Goal: Transaction & Acquisition: Obtain resource

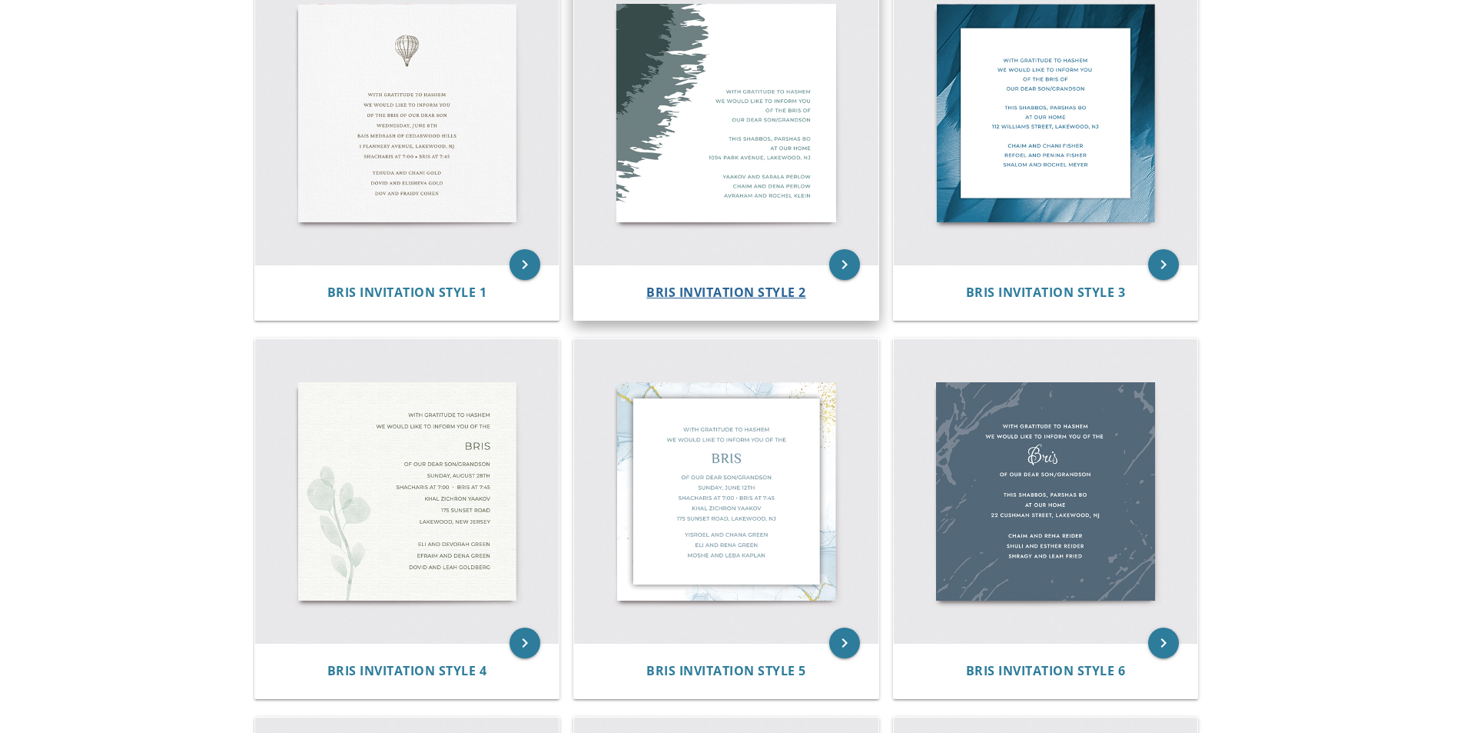
scroll to position [384, 0]
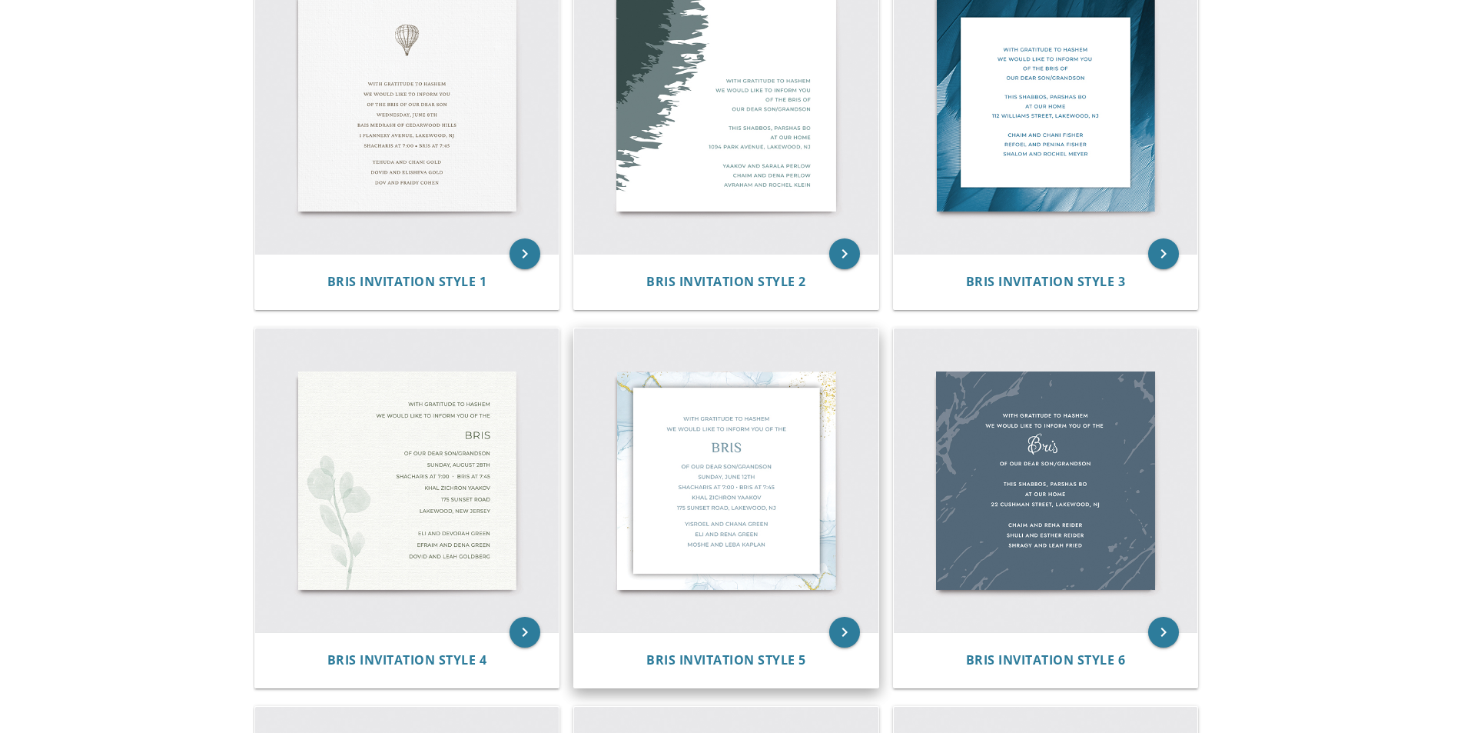
click at [720, 405] on img at bounding box center [726, 480] width 304 height 304
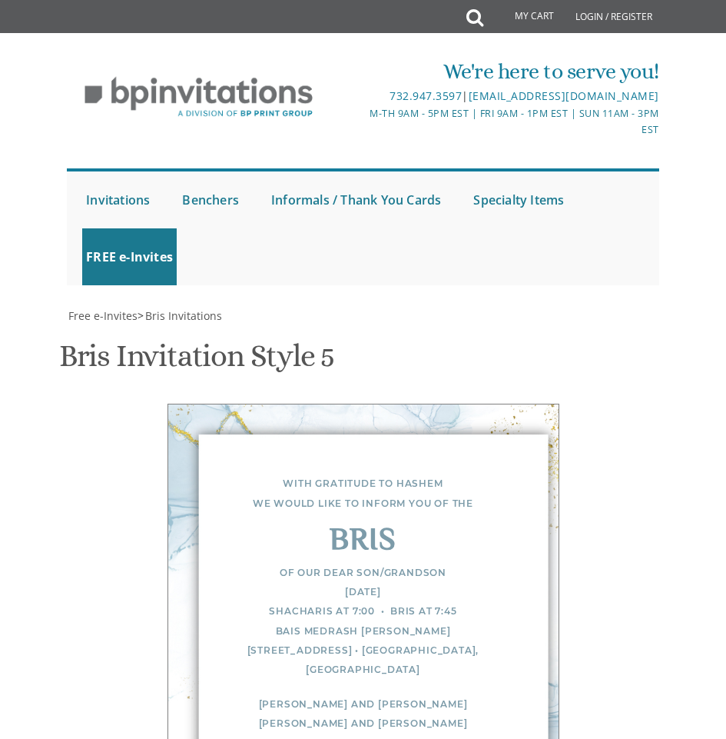
scroll to position [692, 0]
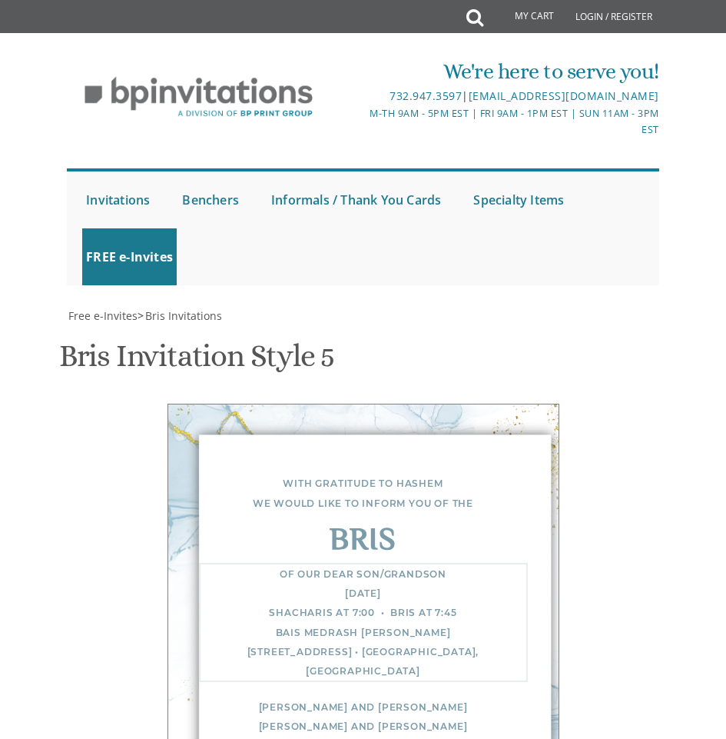
drag, startPoint x: 367, startPoint y: 357, endPoint x: 359, endPoint y: 358, distance: 8.5
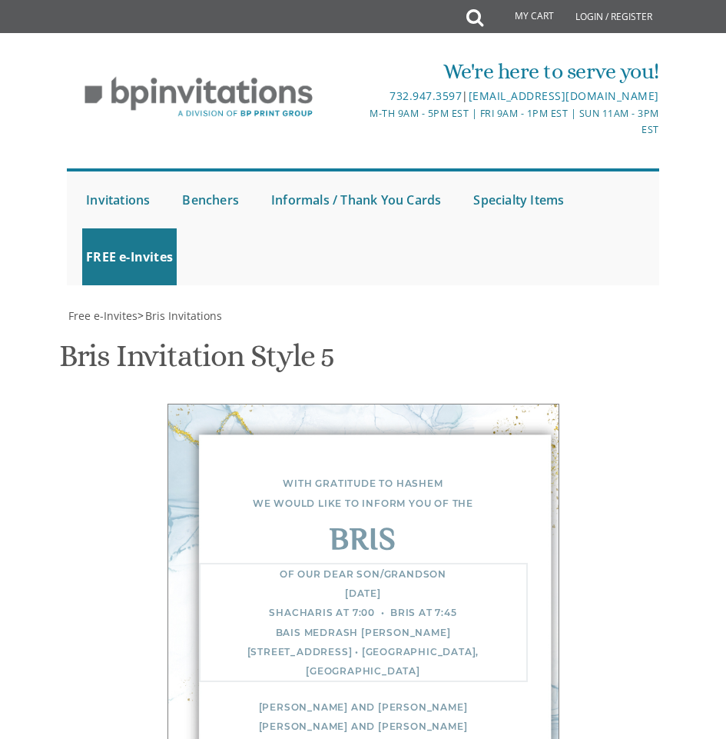
drag, startPoint x: 407, startPoint y: 377, endPoint x: 281, endPoint y: 375, distance: 126.1
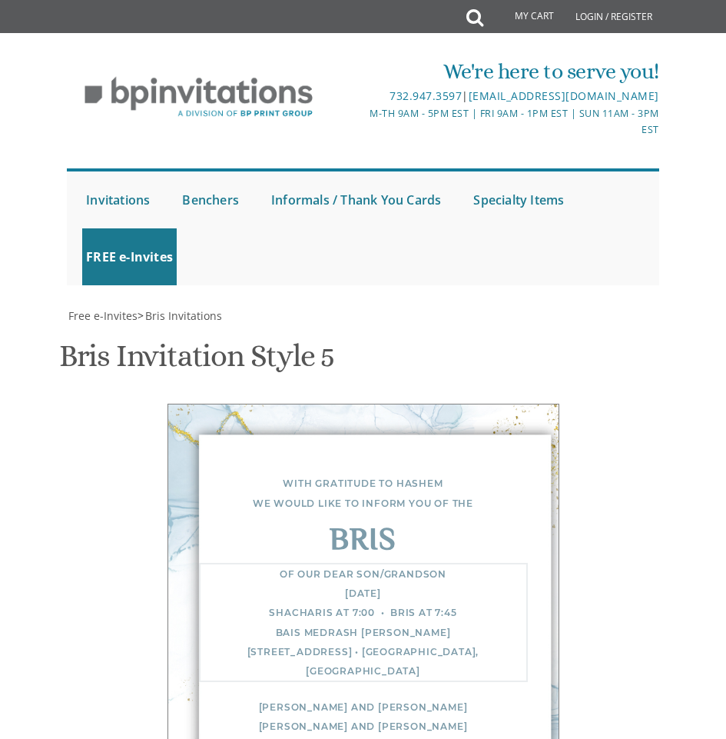
drag, startPoint x: 310, startPoint y: 406, endPoint x: 114, endPoint y: 421, distance: 196.6
type textarea "Of our dear son/grandson [DATE] Shacharis at 7:30 • Bris at 8:25 Zichron Shneur…"
drag, startPoint x: 574, startPoint y: 452, endPoint x: 543, endPoint y: 447, distance: 31.9
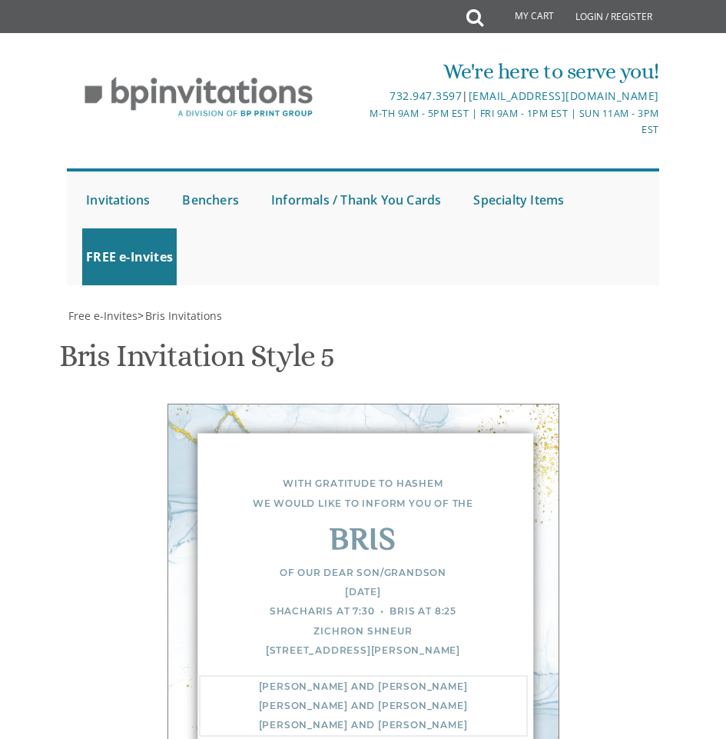
drag, startPoint x: 447, startPoint y: 439, endPoint x: 283, endPoint y: 427, distance: 165.0
drag, startPoint x: 384, startPoint y: 448, endPoint x: 205, endPoint y: 461, distance: 179.6
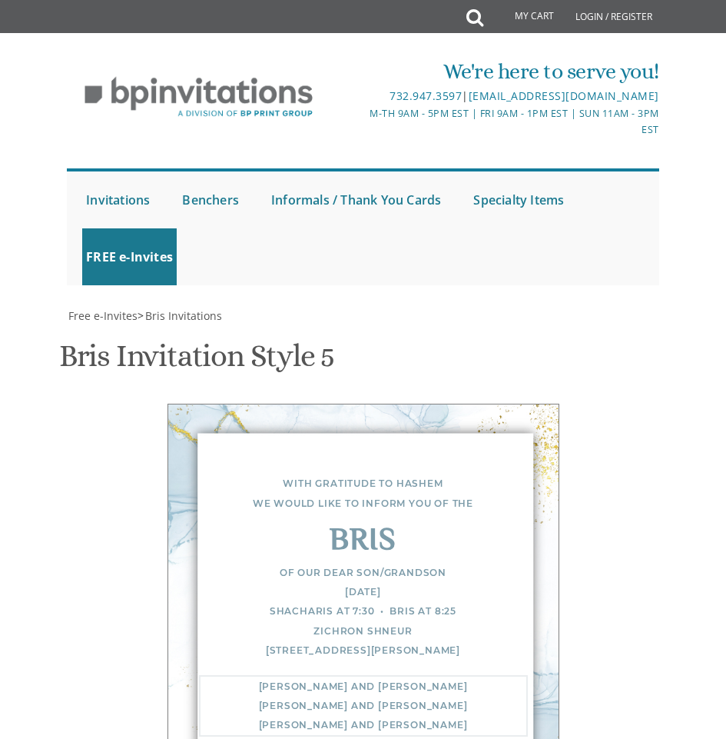
drag, startPoint x: 424, startPoint y: 470, endPoint x: 249, endPoint y: 471, distance: 175.3
type textarea "binyamin and [PERSON_NAME] and [PERSON_NAME] [PERSON_NAME] and [PERSON_NAME]"
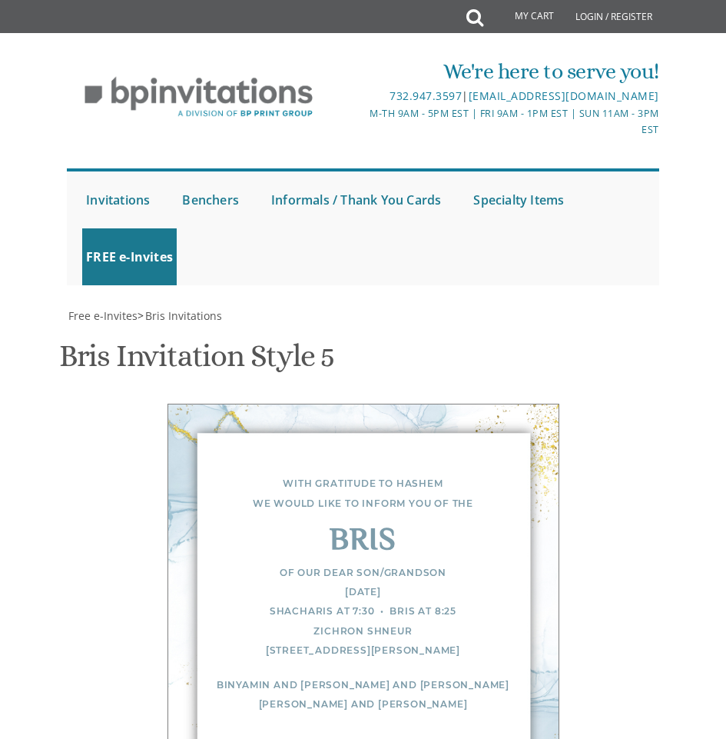
scroll to position [924, 0]
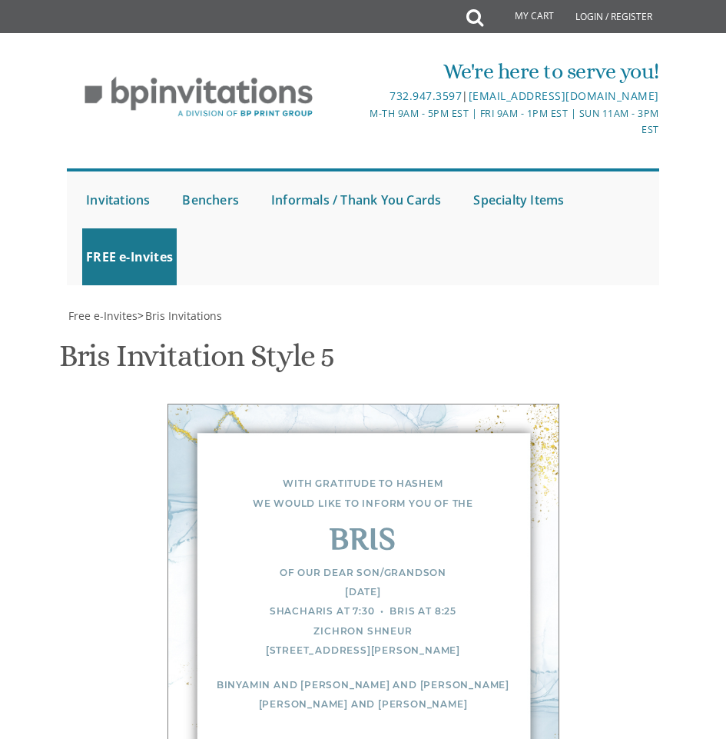
type input "[EMAIL_ADDRESS][DOMAIN_NAME]"
